Goal: Task Accomplishment & Management: Manage account settings

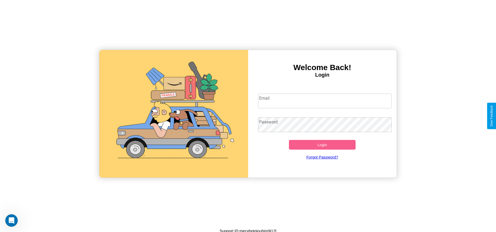
click at [325, 101] on input "Email" at bounding box center [325, 101] width 134 height 15
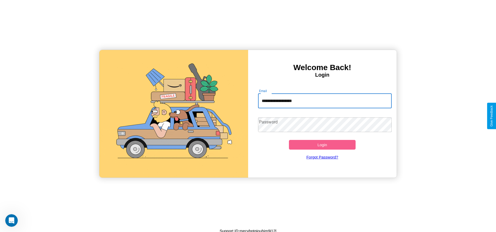
type input "**********"
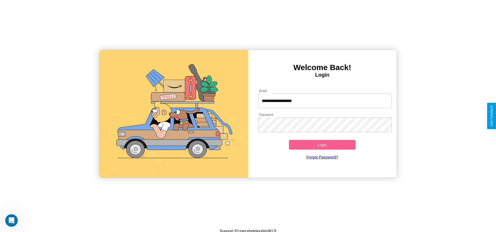
click at [322, 145] on button "Login" at bounding box center [322, 145] width 67 height 10
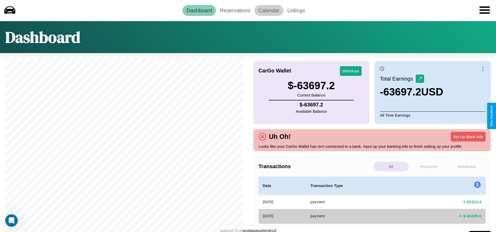
click at [269, 10] on link "Calendar" at bounding box center [268, 10] width 29 height 11
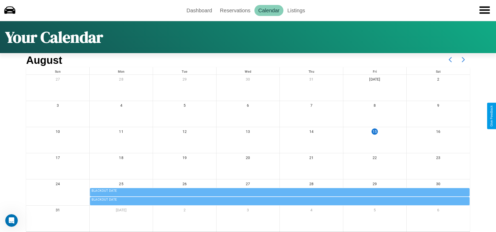
click at [463, 60] on icon at bounding box center [463, 59] width 13 height 13
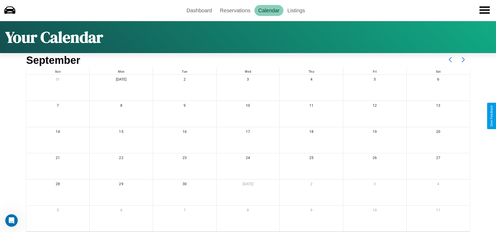
click at [463, 60] on icon at bounding box center [463, 59] width 13 height 13
click at [235, 10] on link "Reservations" at bounding box center [235, 10] width 38 height 11
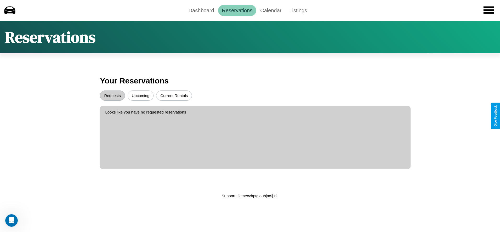
click at [140, 95] on button "Upcoming" at bounding box center [141, 95] width 26 height 10
click at [112, 95] on button "Requests" at bounding box center [112, 95] width 25 height 10
